Goal: Check status: Check status

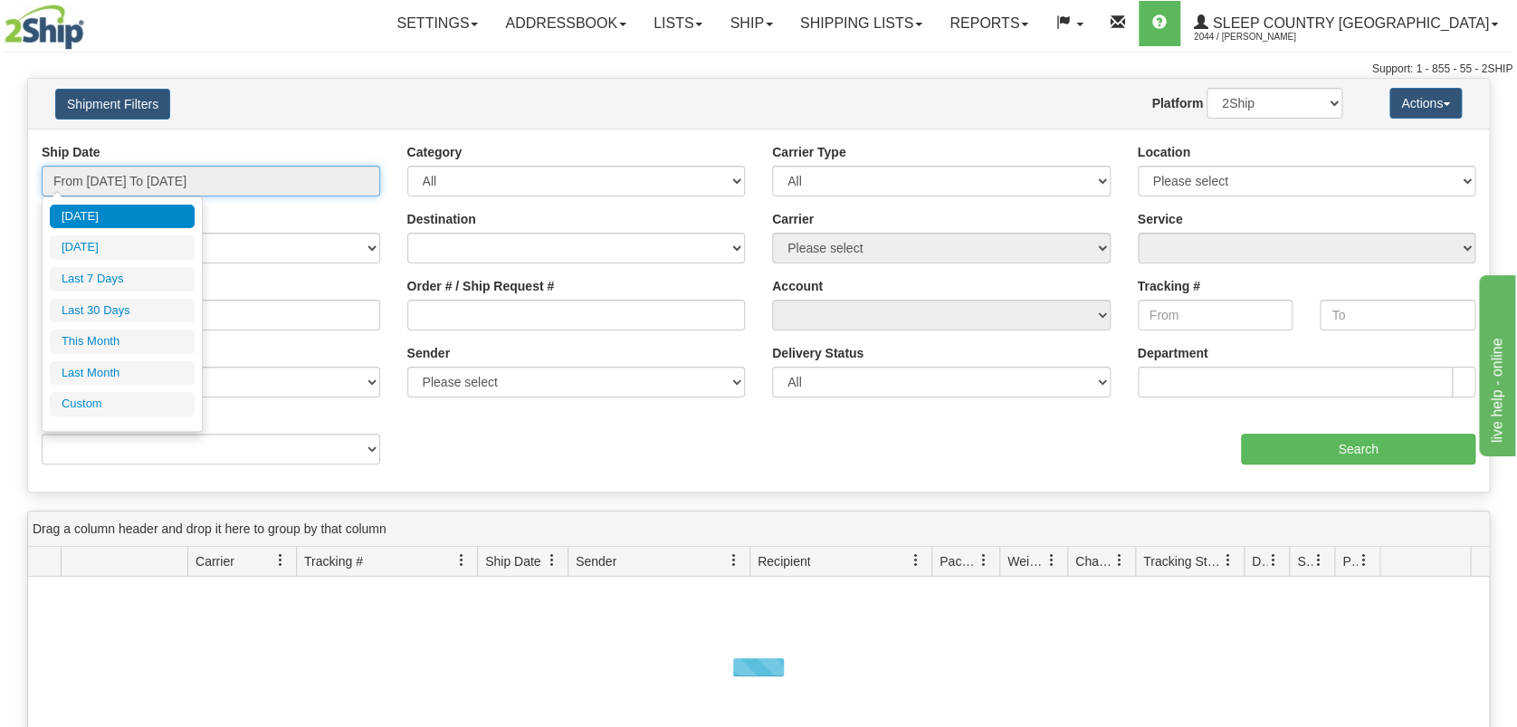
drag, startPoint x: 175, startPoint y: 169, endPoint x: 176, endPoint y: 233, distance: 64.3
click at [175, 171] on input "From [DATE] To [DATE]" at bounding box center [211, 181] width 338 height 31
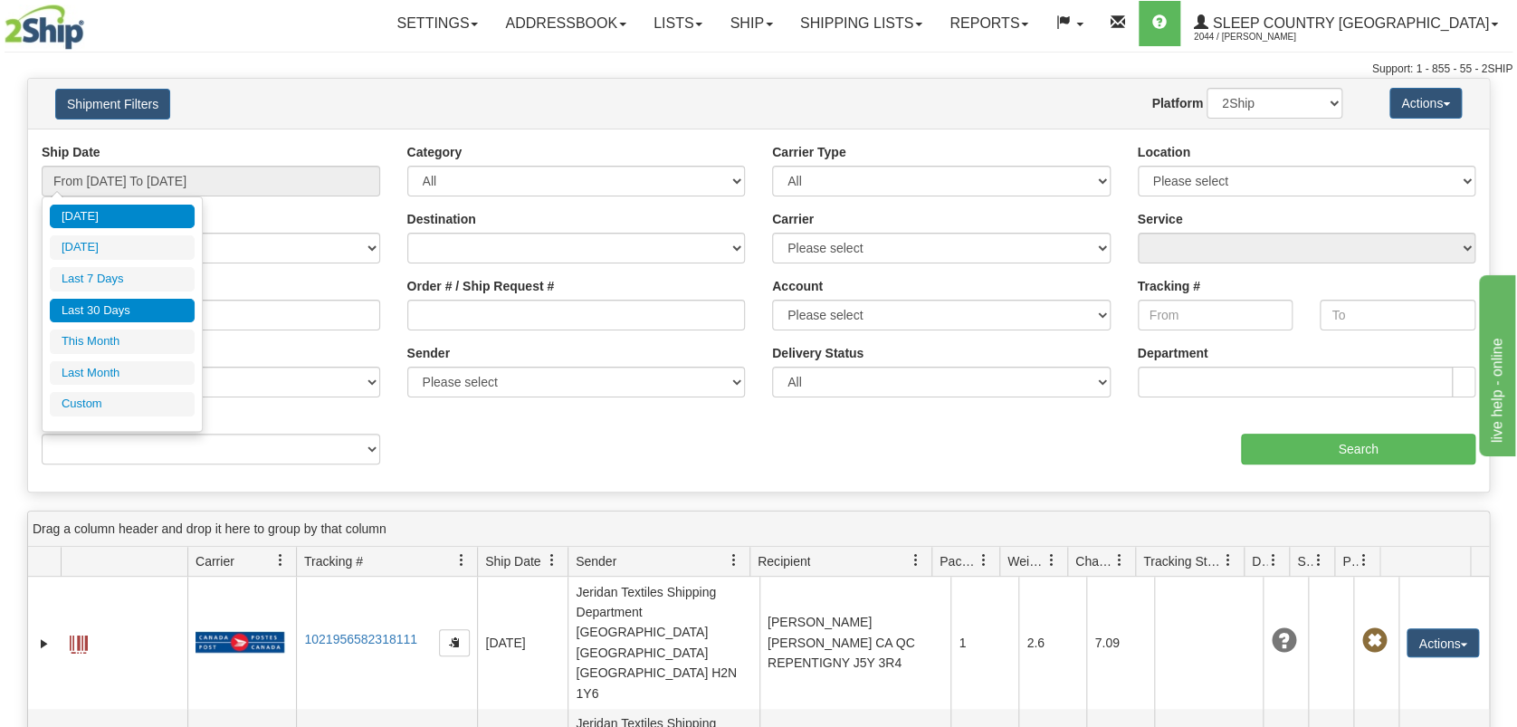
click at [165, 311] on li "Last 30 Days" at bounding box center [122, 311] width 145 height 24
type input "From [DATE] To [DATE]"
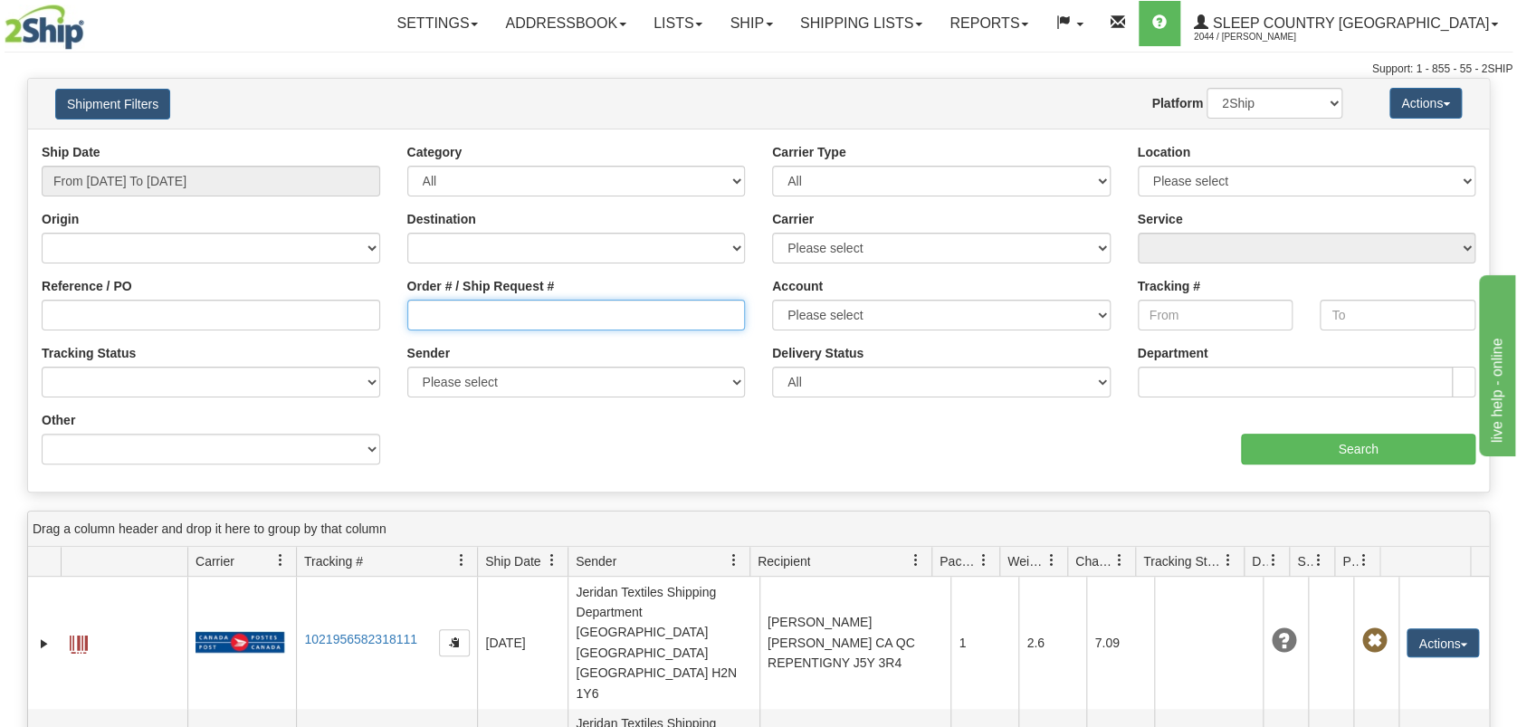
click at [499, 312] on input "Order # / Ship Request #" at bounding box center [576, 315] width 338 height 31
paste input "9002I078748"
type input "9002I078748"
click at [1390, 441] on input "Search" at bounding box center [1358, 448] width 234 height 31
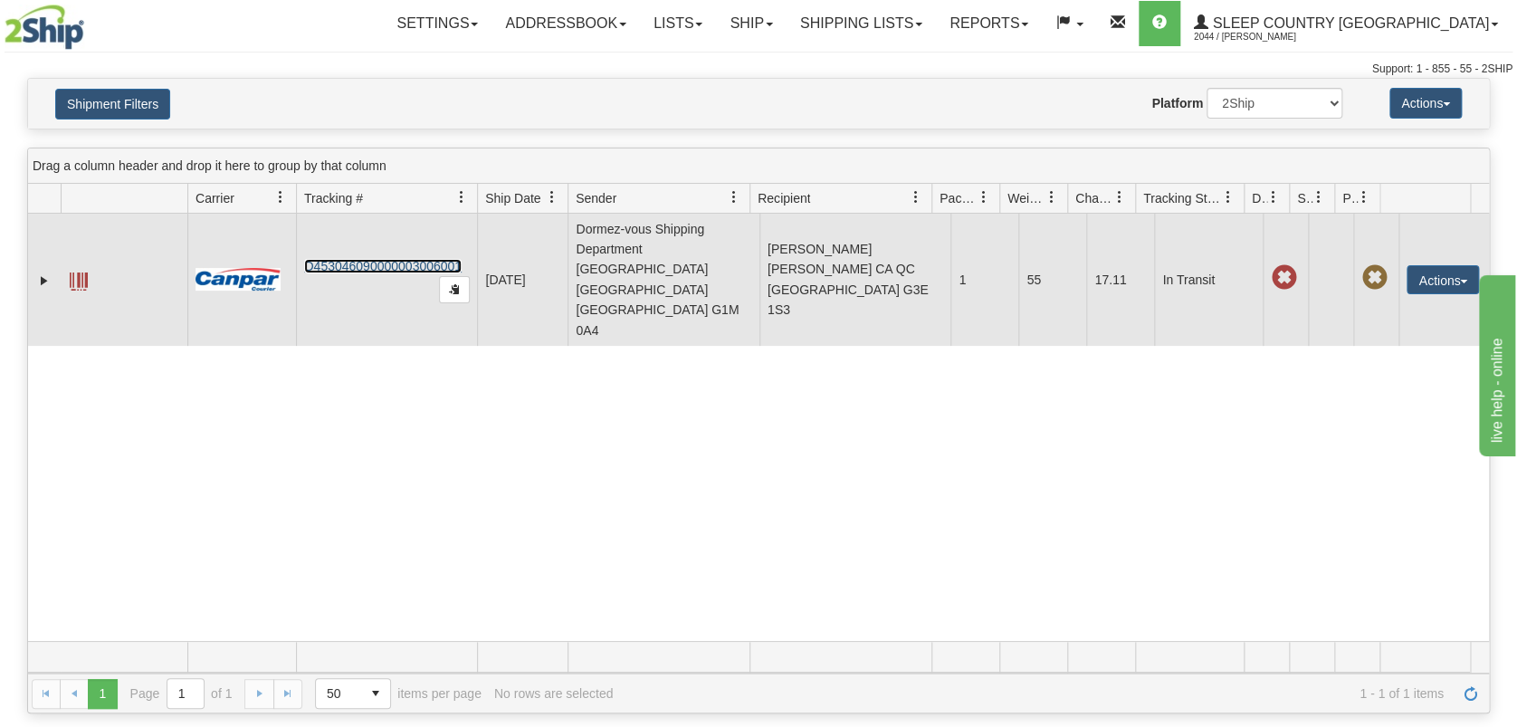
click at [381, 259] on link "D453046090000003006001" at bounding box center [382, 266] width 157 height 14
